Goal: Transaction & Acquisition: Download file/media

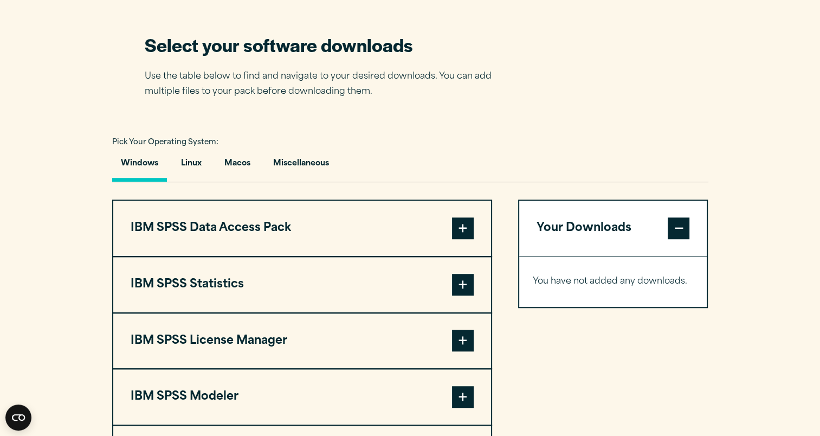
scroll to position [777, 0]
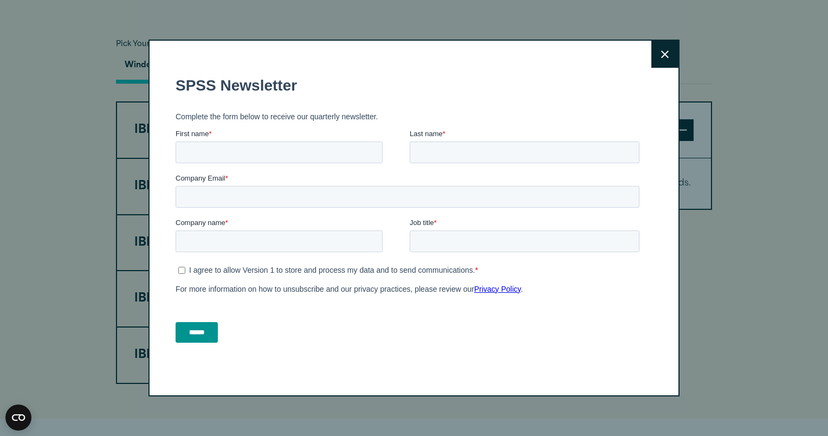
drag, startPoint x: 824, startPoint y: 212, endPoint x: 692, endPoint y: 34, distance: 222.0
click at [692, 34] on html "Consent Details [#IABV2SETTINGS#] About This website uses cookies We use cookie…" at bounding box center [414, 255] width 828 height 2064
click at [659, 48] on button "Close" at bounding box center [665, 54] width 27 height 27
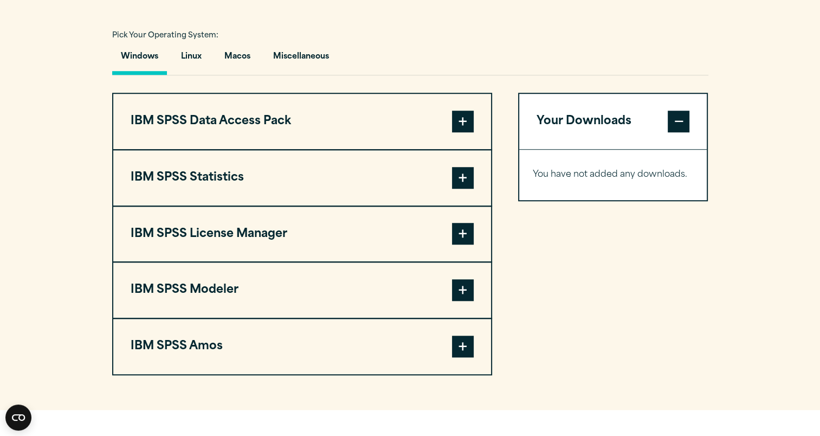
scroll to position [781, 0]
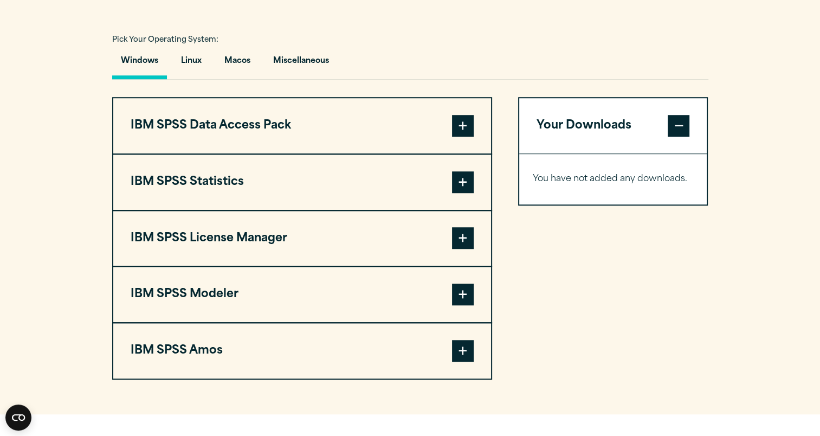
click at [462, 179] on span at bounding box center [463, 182] width 22 height 22
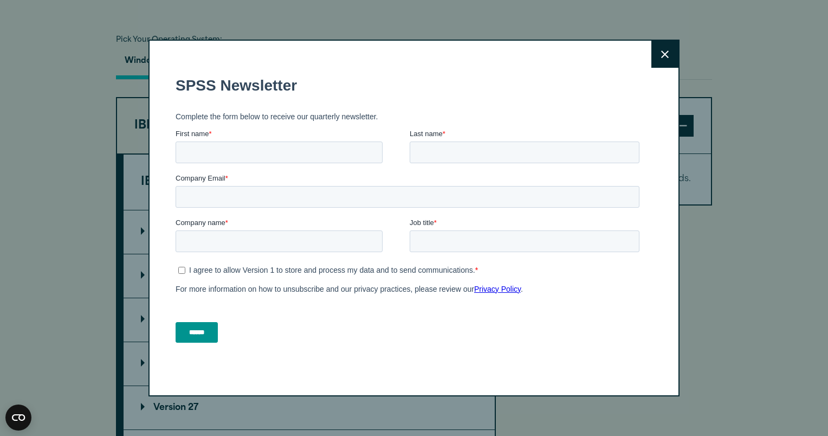
click at [663, 58] on icon at bounding box center [665, 54] width 8 height 8
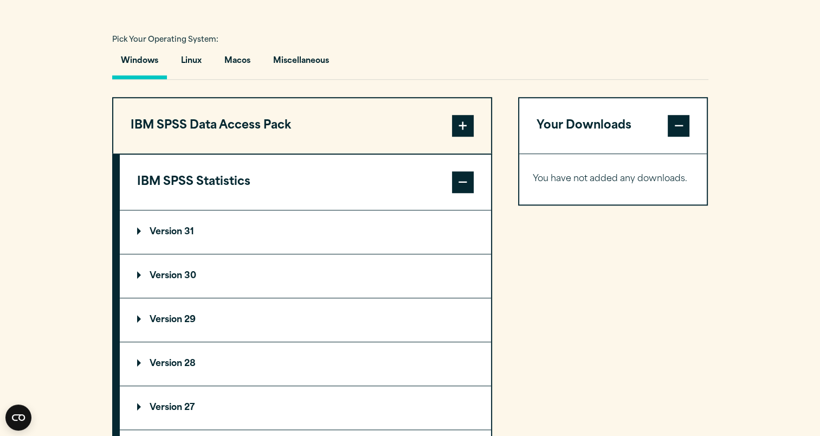
click at [171, 275] on p "Version 30" at bounding box center [166, 276] width 59 height 9
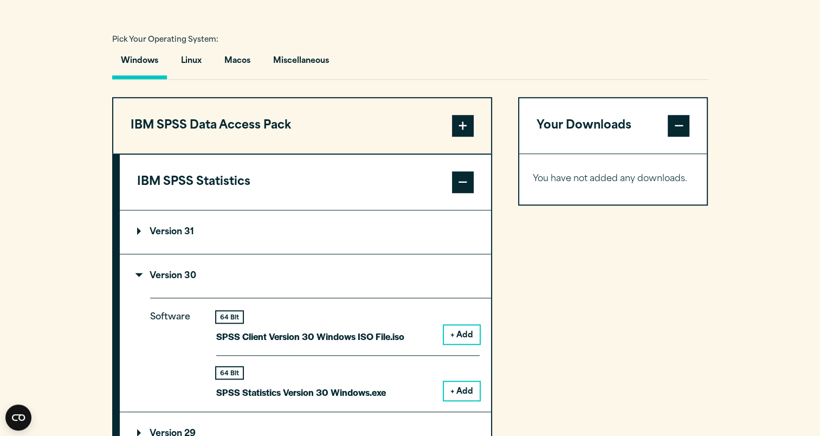
click at [465, 391] on button "+ Add" at bounding box center [462, 391] width 36 height 18
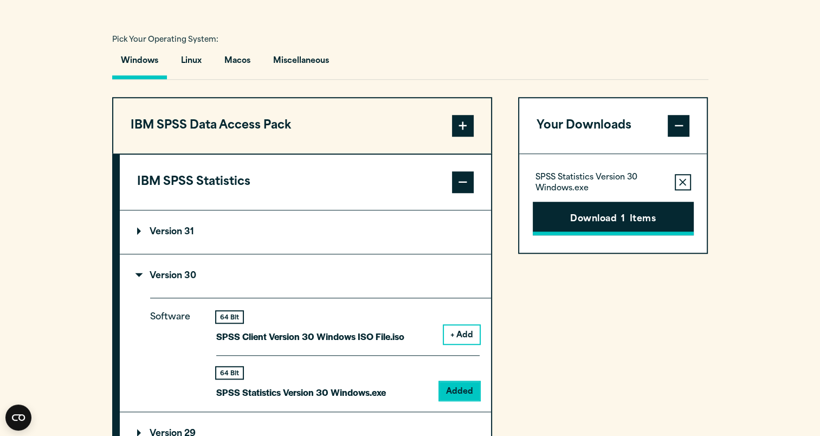
click at [566, 212] on button "Download 1 Items" at bounding box center [613, 219] width 161 height 34
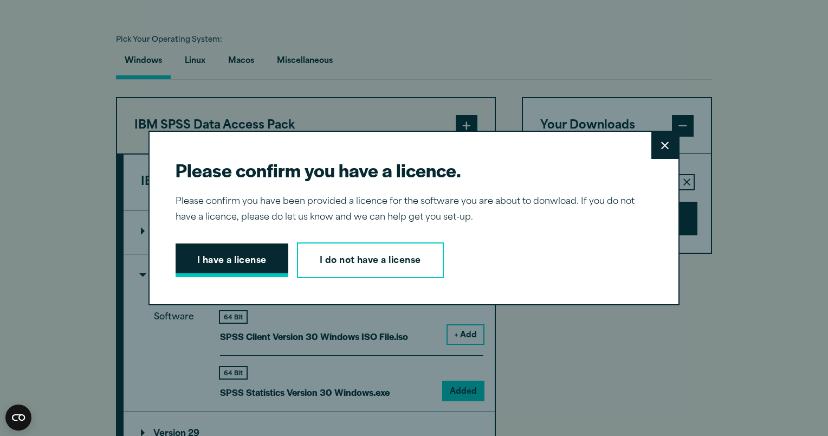
click at [249, 260] on button "I have a license" at bounding box center [232, 260] width 113 height 34
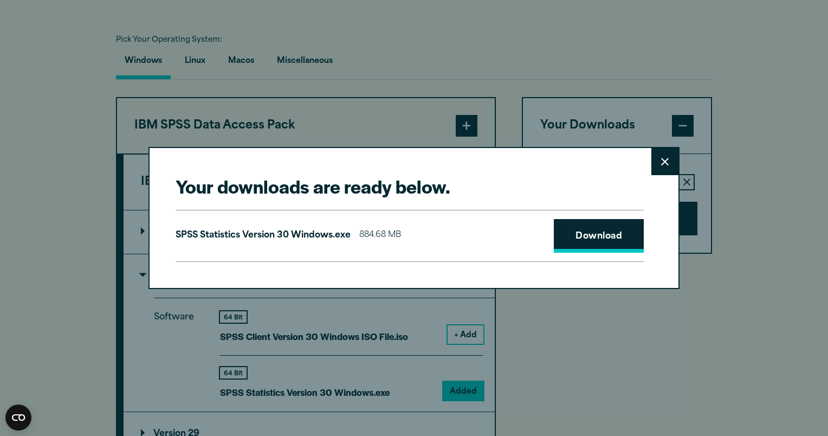
click at [592, 243] on link "Download" at bounding box center [599, 236] width 90 height 34
click at [663, 173] on button "Close" at bounding box center [665, 161] width 27 height 27
